Goal: Transaction & Acquisition: Purchase product/service

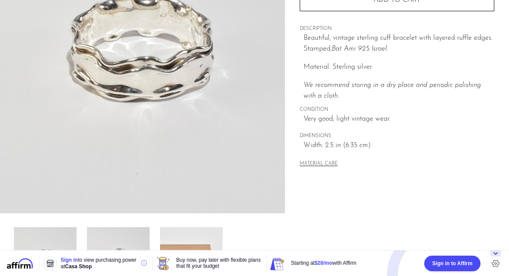
scroll to position [142, 0]
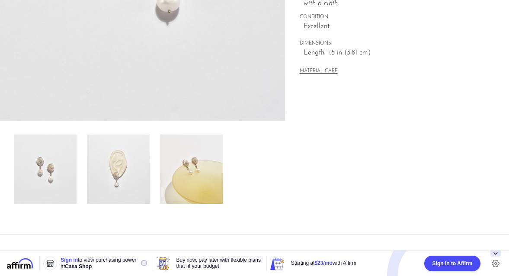
scroll to position [260, 0]
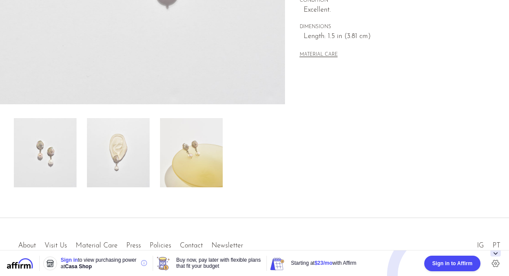
click at [126, 151] on img at bounding box center [118, 152] width 63 height 69
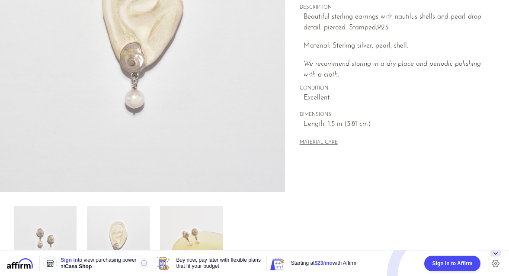
scroll to position [169, 0]
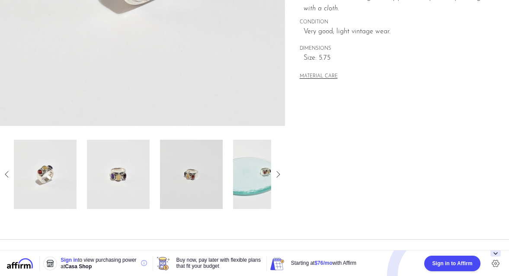
scroll to position [258, 0]
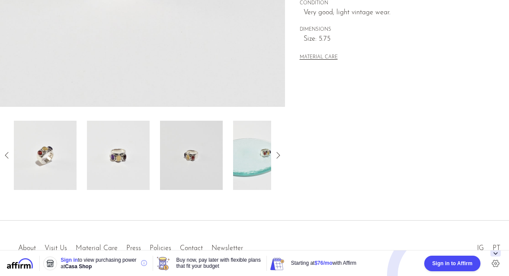
click at [279, 156] on icon at bounding box center [278, 155] width 10 height 10
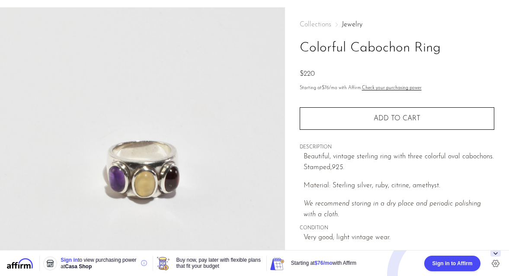
scroll to position [32, 0]
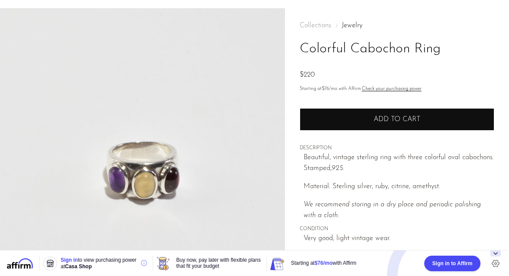
click at [364, 122] on button "Add to cart" at bounding box center [397, 119] width 195 height 23
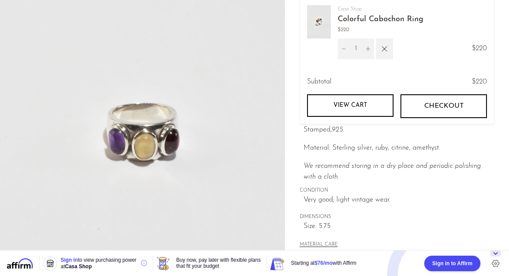
scroll to position [84, 0]
